Goal: Check status: Check status

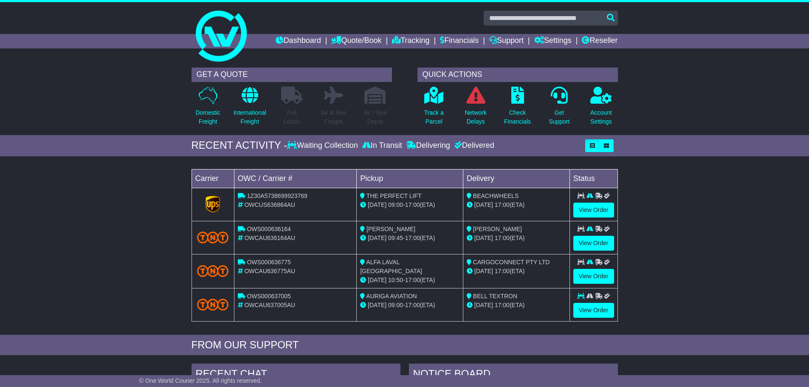
click at [595, 251] on td "View Order" at bounding box center [593, 237] width 48 height 33
click at [593, 241] on link "View Order" at bounding box center [593, 243] width 41 height 15
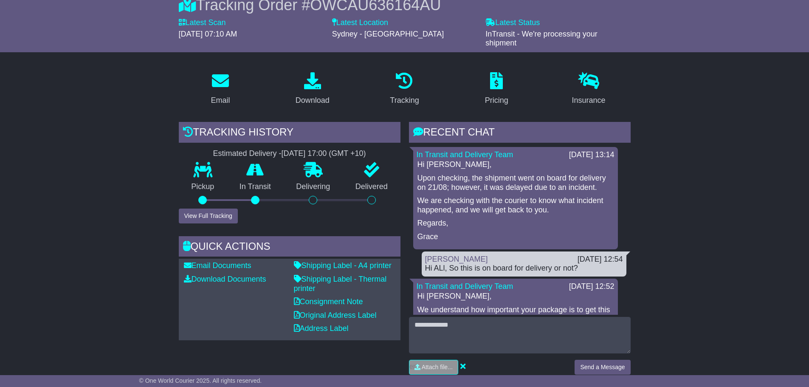
scroll to position [85, 0]
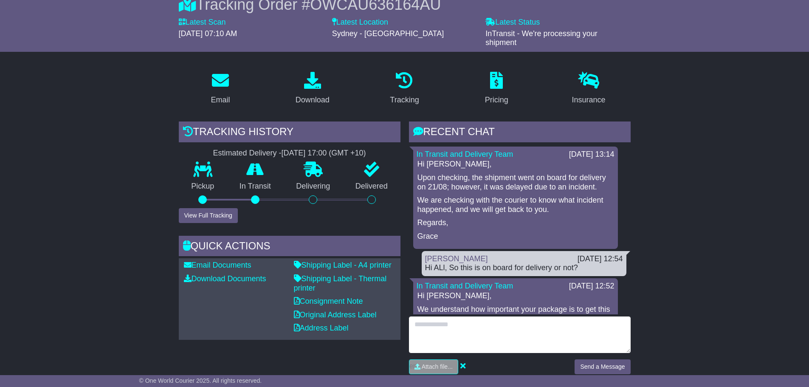
click at [488, 329] on textarea at bounding box center [520, 334] width 222 height 37
type textarea "**********"
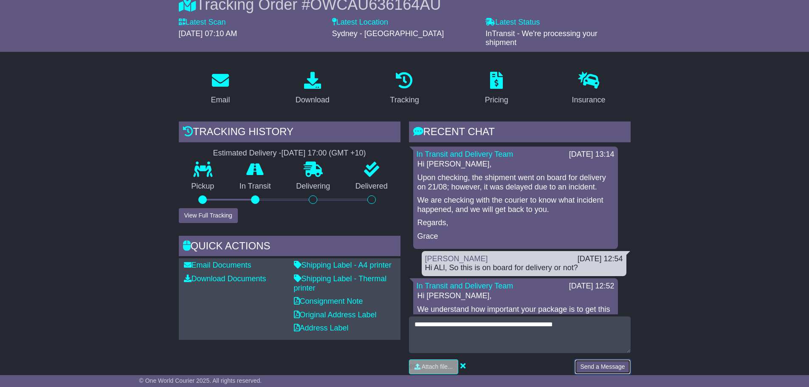
click at [598, 367] on button "Send a Message" at bounding box center [602, 366] width 56 height 15
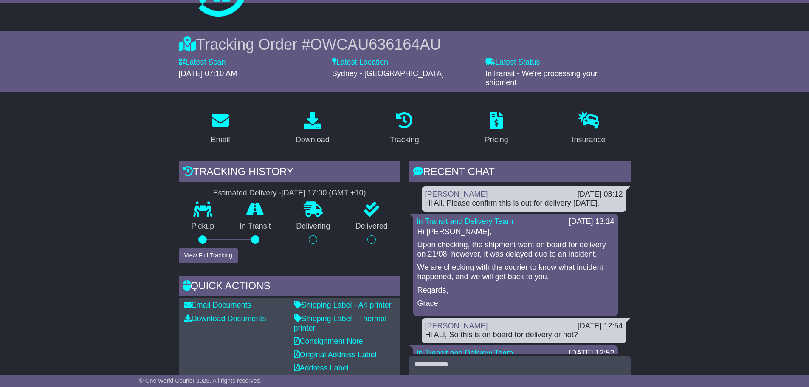
scroll to position [0, 0]
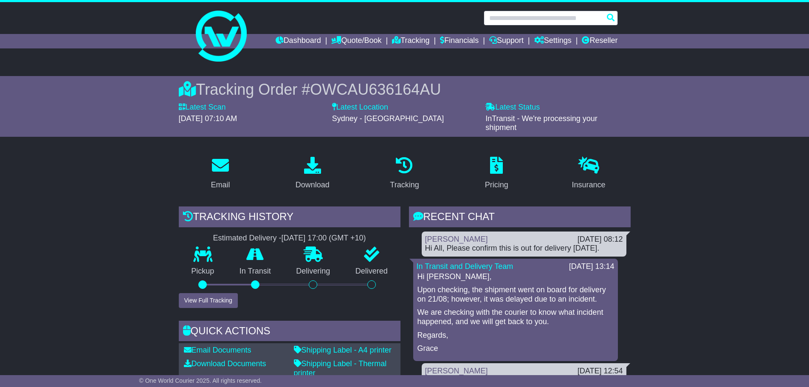
click at [511, 14] on input "text" at bounding box center [550, 18] width 134 height 15
type input "***"
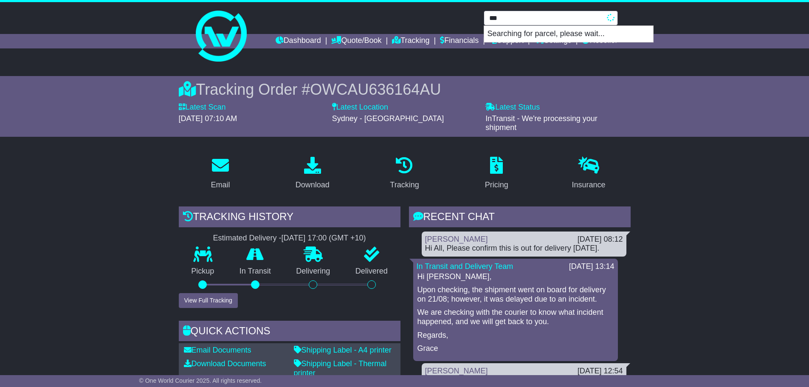
type input "**********"
type input "******"
type input "**********"
type input "*******"
type input "**********"
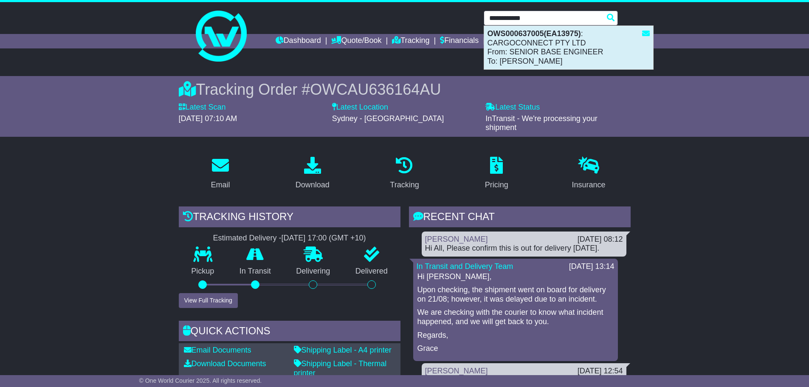
click at [545, 47] on div "OWS000637005(EA13975) : CARGOCONNECT PTY LTD From: SENIOR BASE ENGINEER To: LUK…" at bounding box center [568, 47] width 169 height 43
type input "**********"
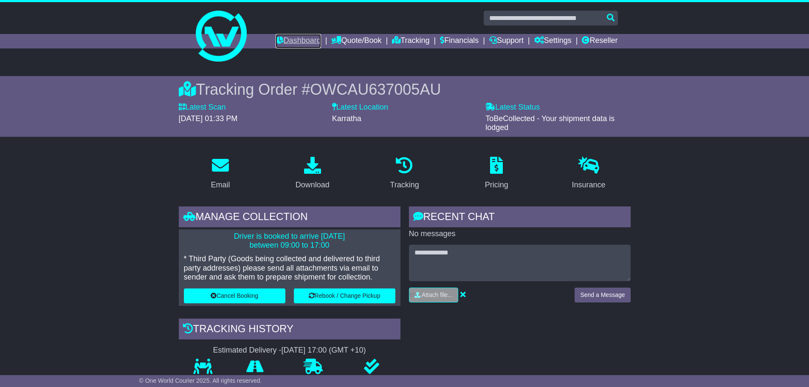
click at [287, 41] on link "Dashboard" at bounding box center [297, 41] width 45 height 14
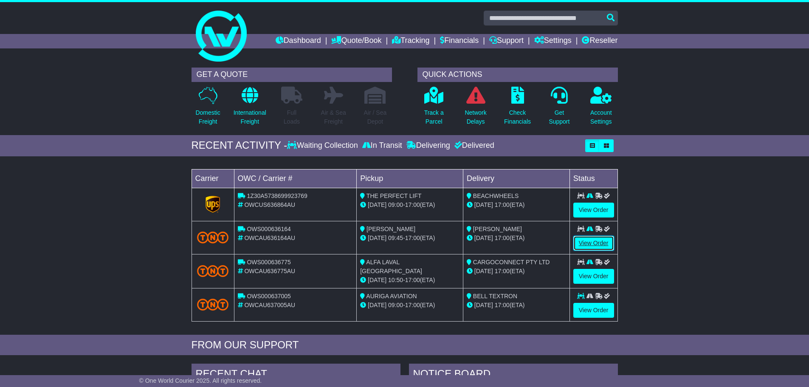
click at [595, 243] on link "View Order" at bounding box center [593, 243] width 41 height 15
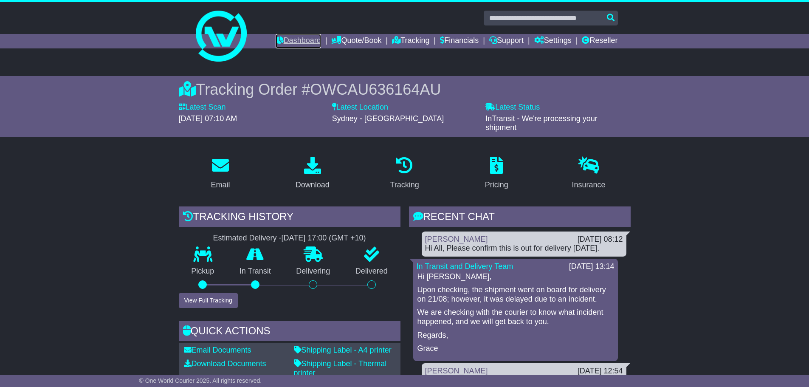
click at [289, 44] on link "Dashboard" at bounding box center [297, 41] width 45 height 14
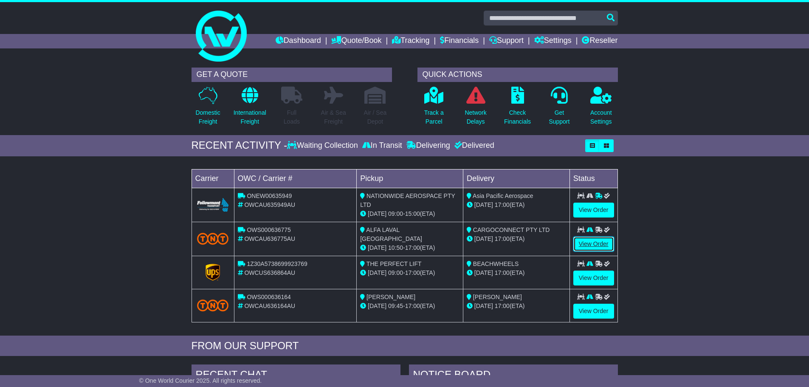
click at [587, 241] on link "View Order" at bounding box center [593, 243] width 41 height 15
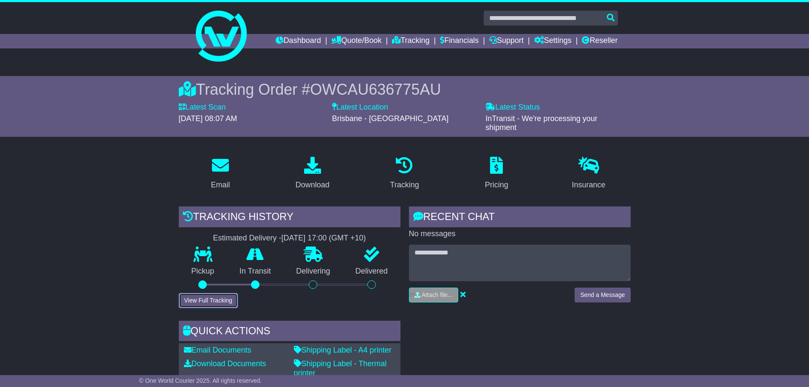
click at [207, 299] on button "View Full Tracking" at bounding box center [208, 300] width 59 height 15
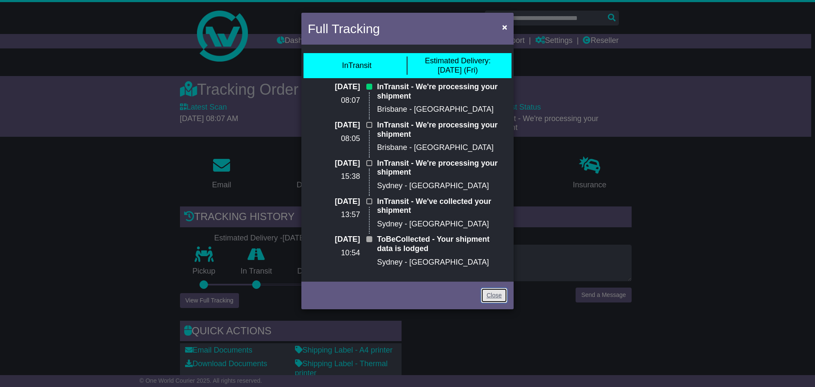
click at [487, 298] on link "Close" at bounding box center [494, 295] width 26 height 15
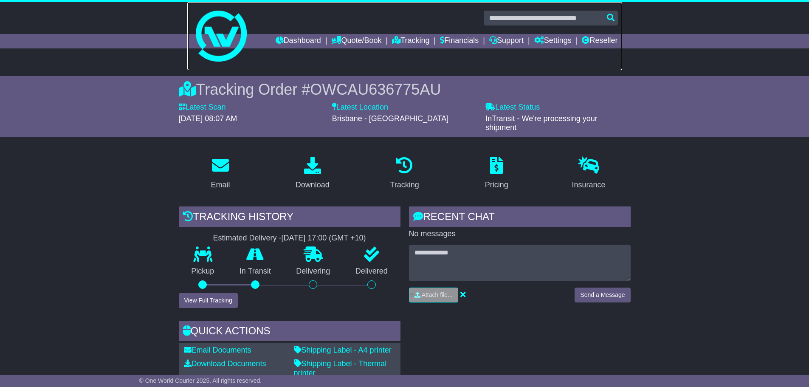
click at [300, 32] on link at bounding box center [404, 36] width 435 height 68
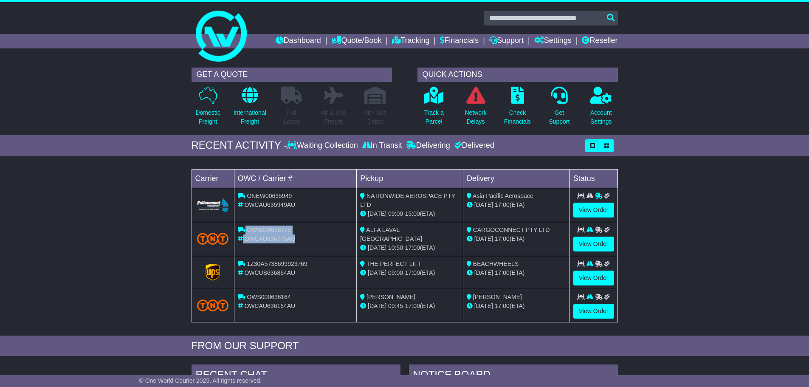
drag, startPoint x: 297, startPoint y: 239, endPoint x: 245, endPoint y: 230, distance: 53.0
click at [245, 230] on td "OWS000636775 OWCAU636775AU" at bounding box center [295, 239] width 123 height 34
click at [277, 234] on div "OWCAU636775AU" at bounding box center [295, 238] width 115 height 9
drag, startPoint x: 296, startPoint y: 239, endPoint x: 248, endPoint y: 229, distance: 48.9
click at [248, 229] on td "OWS000636775 OWCAU636775AU" at bounding box center [295, 239] width 123 height 34
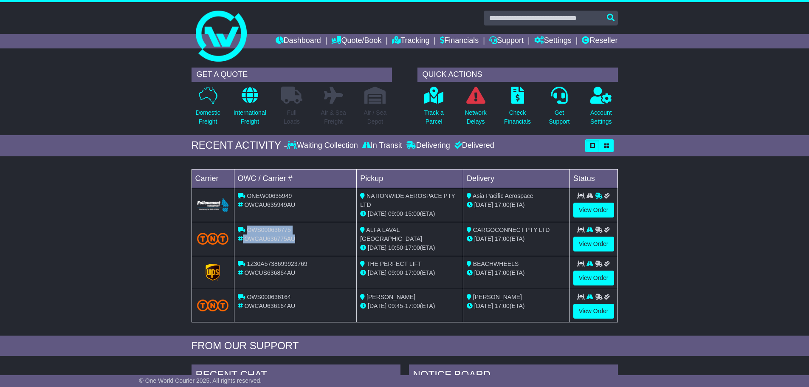
click at [285, 237] on span "OWCAU636775AU" at bounding box center [269, 238] width 51 height 7
click at [598, 311] on link "View Order" at bounding box center [593, 310] width 41 height 15
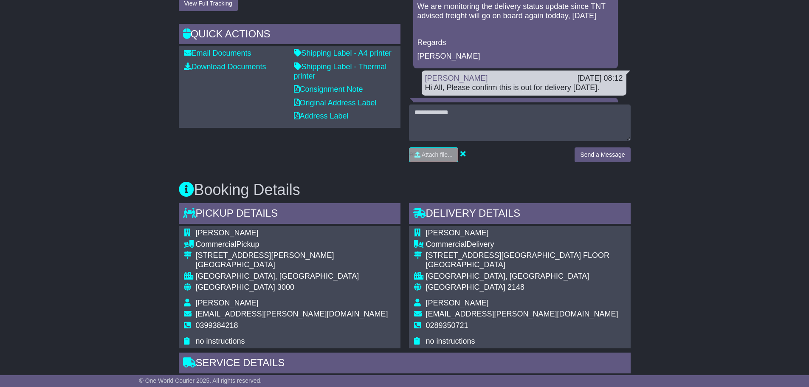
scroll to position [297, 0]
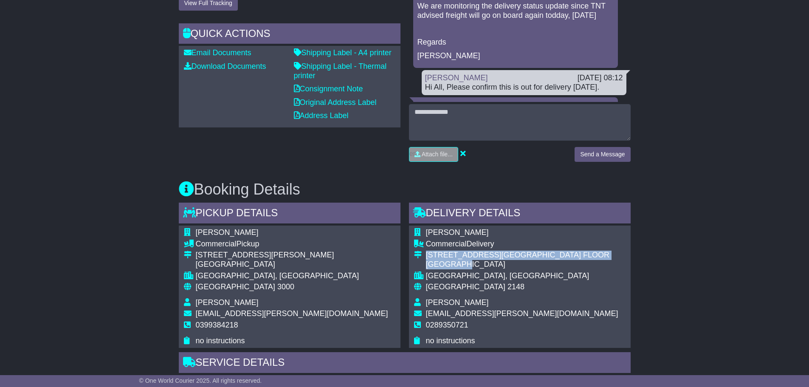
drag, startPoint x: 479, startPoint y: 264, endPoint x: 423, endPoint y: 254, distance: 56.8
click at [423, 254] on tr "[STREET_ADDRESS][GEOGRAPHIC_DATA] FLOOR [GEOGRAPHIC_DATA]" at bounding box center [516, 260] width 204 height 20
copy tr "[STREET_ADDRESS][GEOGRAPHIC_DATA] FLOOR [GEOGRAPHIC_DATA]"
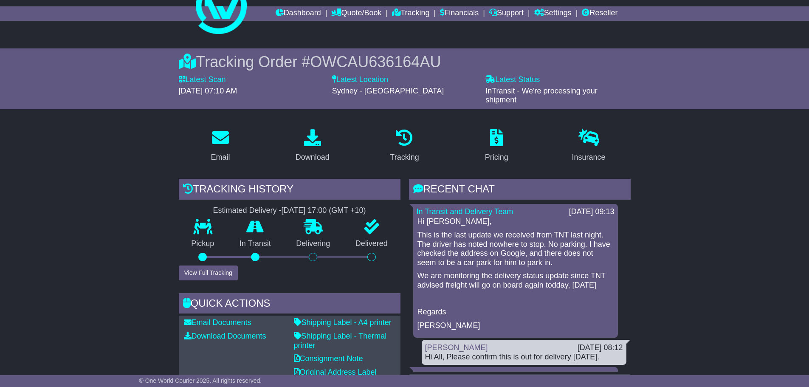
scroll to position [42, 0]
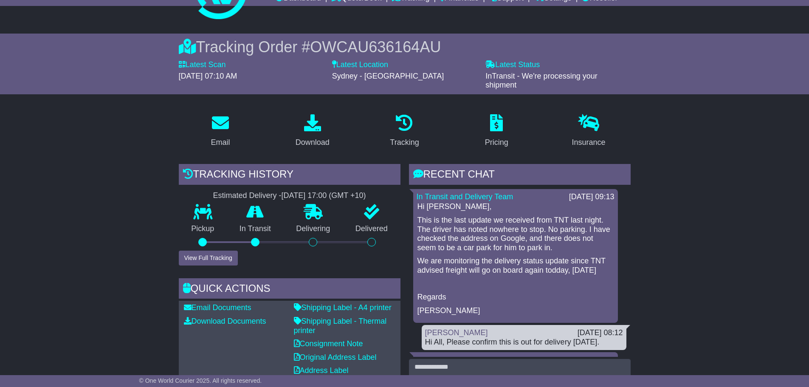
click at [469, 232] on p "This is the last update we received from TNT last night. The driver has noted n…" at bounding box center [515, 234] width 196 height 37
drag, startPoint x: 458, startPoint y: 241, endPoint x: 421, endPoint y: 217, distance: 43.3
click at [458, 240] on p "This is the last update we received from TNT last night. The driver has noted n…" at bounding box center [515, 234] width 196 height 37
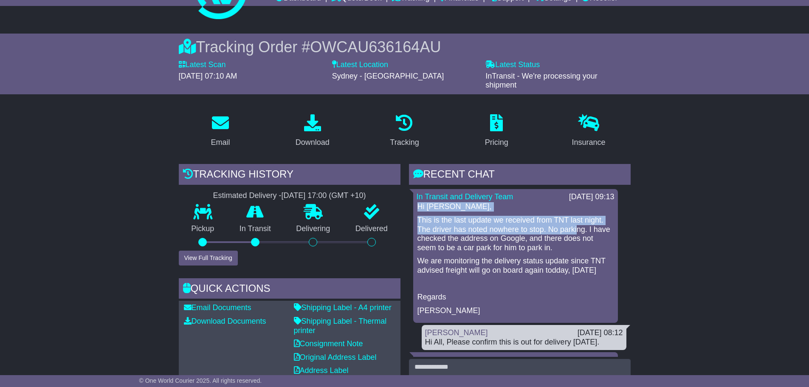
drag, startPoint x: 416, startPoint y: 205, endPoint x: 577, endPoint y: 230, distance: 163.2
click at [577, 230] on div "Hi [PERSON_NAME], This is the last update we received from TNT last night. The …" at bounding box center [515, 258] width 198 height 113
drag, startPoint x: 472, startPoint y: 228, endPoint x: 427, endPoint y: 232, distance: 46.0
click at [471, 228] on p "This is the last update we received from TNT last night. The driver has noted n…" at bounding box center [515, 234] width 196 height 37
click at [414, 229] on div "In Transit and Delivery Team [DATE] 09:13 Hi [PERSON_NAME], This is the last up…" at bounding box center [515, 256] width 205 height 134
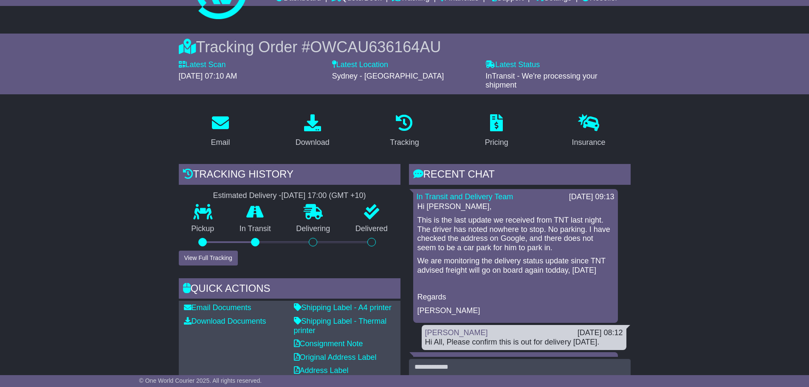
drag, startPoint x: 417, startPoint y: 229, endPoint x: 600, endPoint y: 278, distance: 189.4
click at [600, 278] on div "Hi [PERSON_NAME], This is the last update we received from TNT last night. The …" at bounding box center [515, 258] width 198 height 113
copy div "The driver has noted nowhere to stop. No parking. I have checked the address on…"
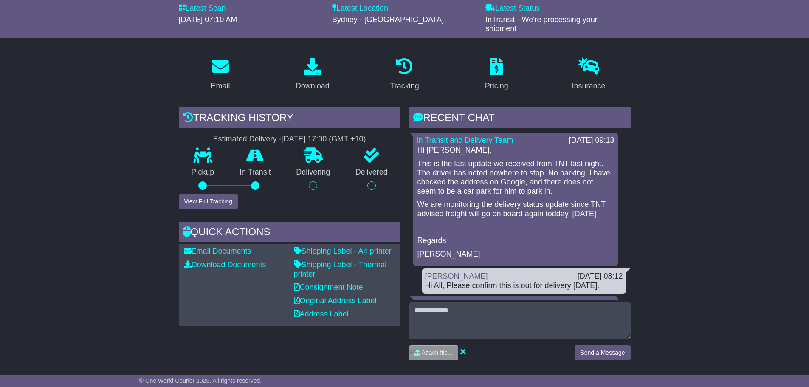
scroll to position [170, 0]
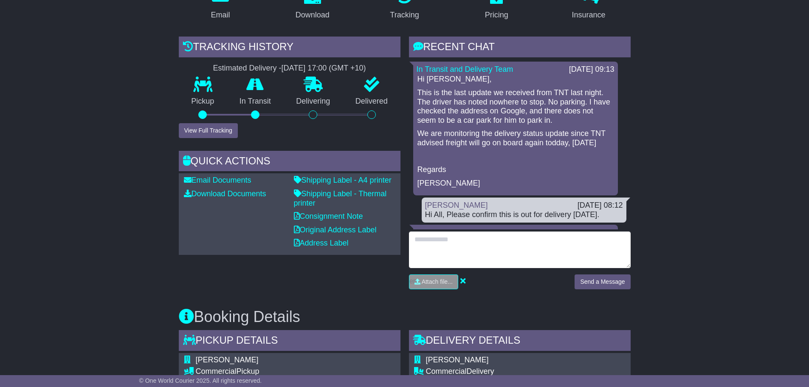
click at [498, 247] on textarea at bounding box center [520, 249] width 222 height 37
click at [434, 251] on textarea "**********" at bounding box center [520, 249] width 222 height 37
type textarea "**********"
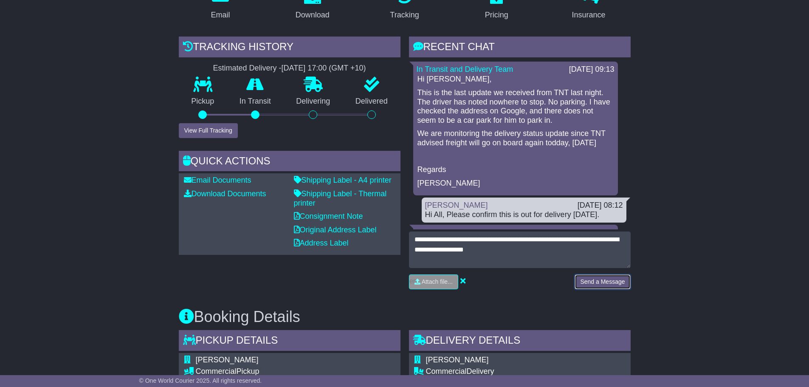
click at [603, 281] on button "Send a Message" at bounding box center [602, 281] width 56 height 15
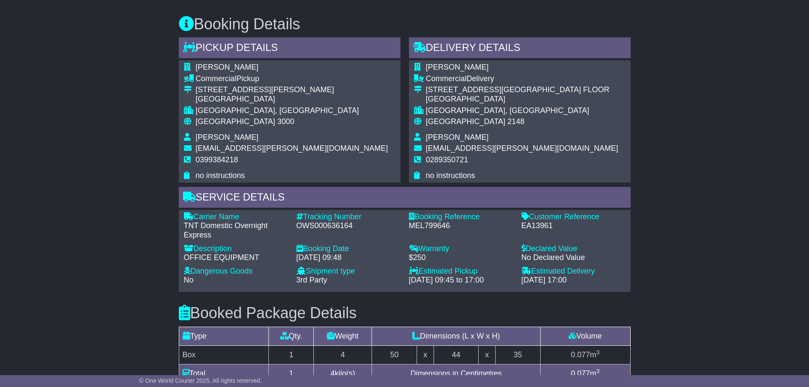
scroll to position [670, 0]
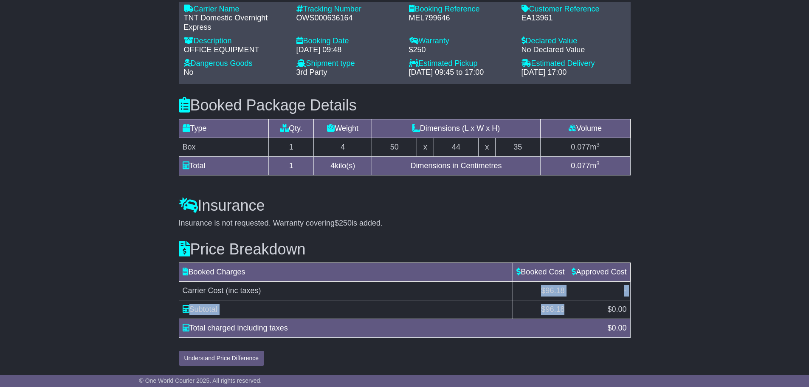
drag, startPoint x: 563, startPoint y: 309, endPoint x: 538, endPoint y: 292, distance: 30.3
click at [538, 292] on tbody "Carrier Cost (inc taxes) $96.18 - Subtotal $ 96.18 $ 0.00" at bounding box center [404, 299] width 451 height 37
click at [562, 306] on td "$ 96.18" at bounding box center [540, 309] width 55 height 19
drag, startPoint x: 627, startPoint y: 309, endPoint x: 539, endPoint y: 286, distance: 91.5
click at [539, 286] on tbody "Carrier Cost (inc taxes) $96.18 - Subtotal $ 96.18 $ 0.00" at bounding box center [404, 299] width 451 height 37
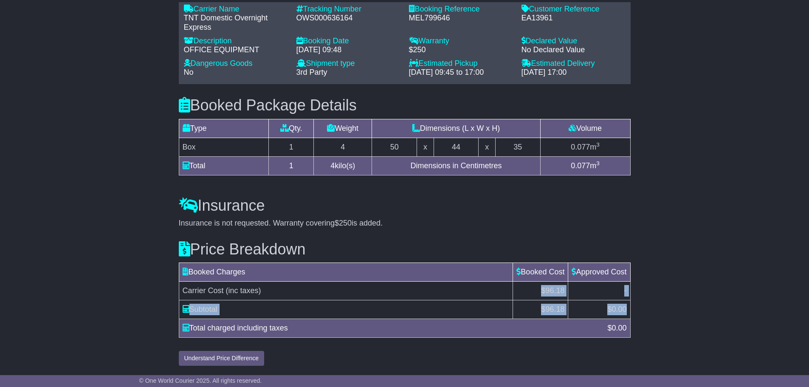
click at [538, 298] on td "$96.18" at bounding box center [540, 290] width 55 height 19
drag, startPoint x: 537, startPoint y: 291, endPoint x: 625, endPoint y: 311, distance: 90.1
click at [625, 311] on tbody "Carrier Cost (inc taxes) $96.18 - Subtotal $ 96.18 $ 0.00" at bounding box center [404, 299] width 451 height 37
click at [628, 310] on td "$ 0.00" at bounding box center [599, 309] width 62 height 19
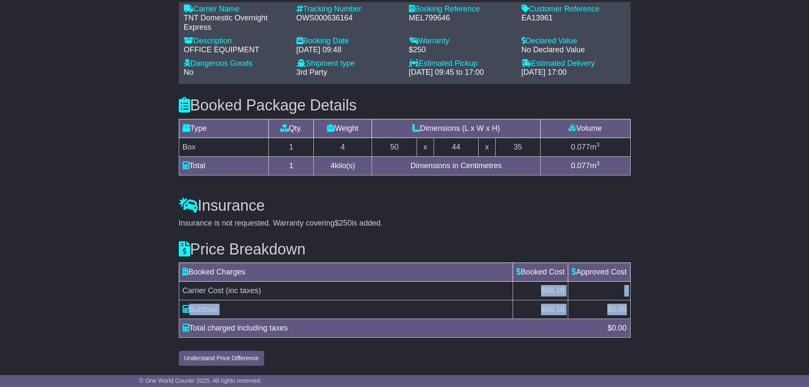
click at [625, 310] on span "0.00" at bounding box center [618, 309] width 15 height 8
drag, startPoint x: 625, startPoint y: 309, endPoint x: 423, endPoint y: 289, distance: 203.4
click at [534, 293] on tbody "Carrier Cost (inc taxes) $96.18 - Subtotal $ 96.18 $ 0.00" at bounding box center [404, 299] width 451 height 37
drag, startPoint x: 334, startPoint y: 285, endPoint x: 283, endPoint y: 285, distance: 50.5
click at [330, 285] on td "Carrier Cost (inc taxes)" at bounding box center [346, 290] width 334 height 19
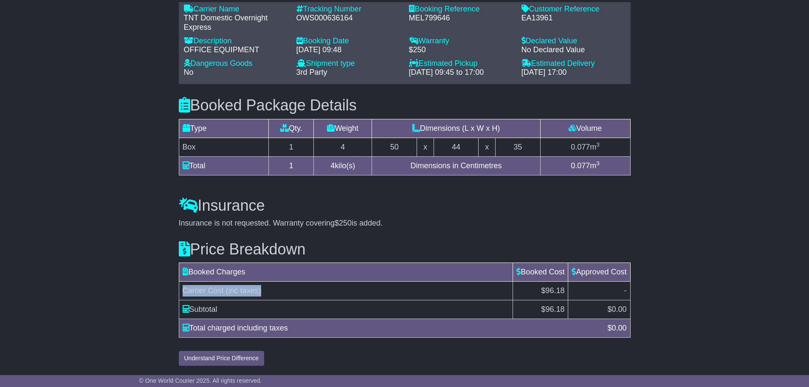
drag, startPoint x: 272, startPoint y: 293, endPoint x: 180, endPoint y: 295, distance: 93.0
click at [180, 295] on td "Carrier Cost (inc taxes)" at bounding box center [346, 290] width 334 height 19
